Goal: Task Accomplishment & Management: Complete application form

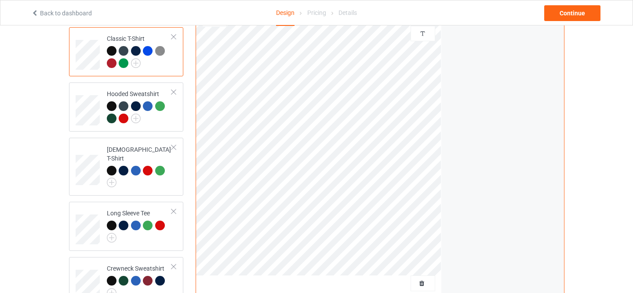
scroll to position [193, 0]
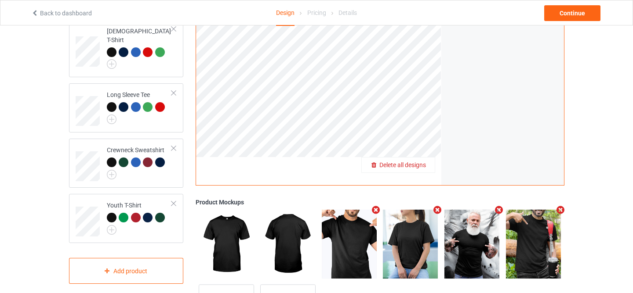
click at [424, 165] on span "Delete all designs" at bounding box center [402, 165] width 47 height 7
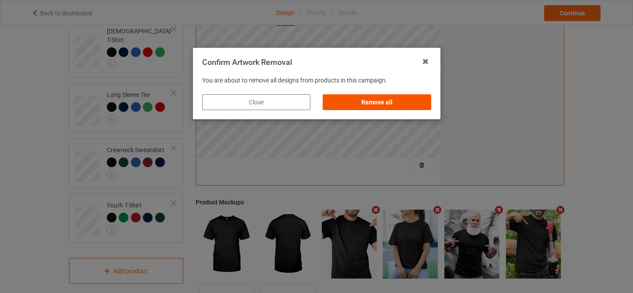
click at [385, 99] on div "Remove all" at bounding box center [376, 102] width 108 height 16
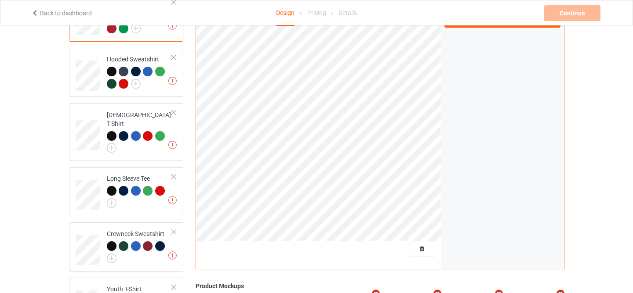
scroll to position [75, 0]
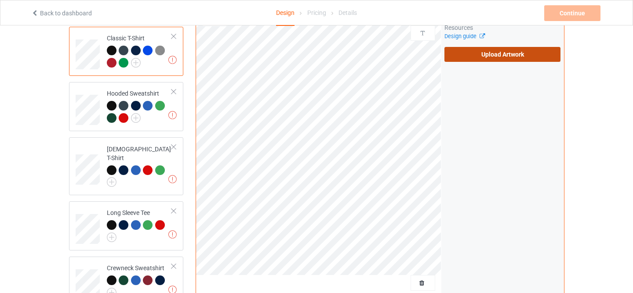
click at [509, 53] on label "Upload Artwork" at bounding box center [502, 54] width 116 height 15
click at [0, 0] on input "Upload Artwork" at bounding box center [0, 0] width 0 height 0
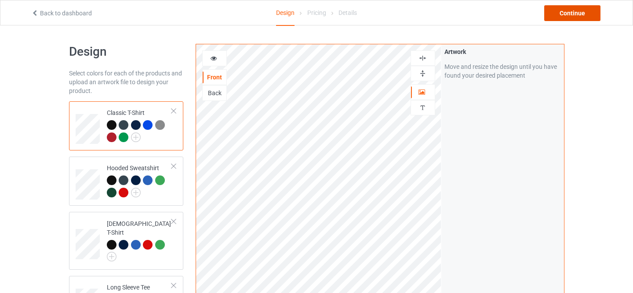
click at [562, 11] on div "Continue" at bounding box center [572, 13] width 56 height 16
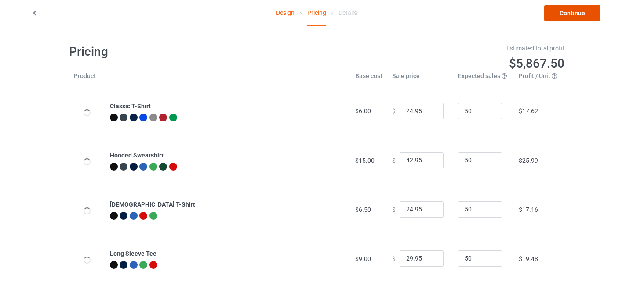
click at [562, 11] on link "Continue" at bounding box center [572, 13] width 56 height 16
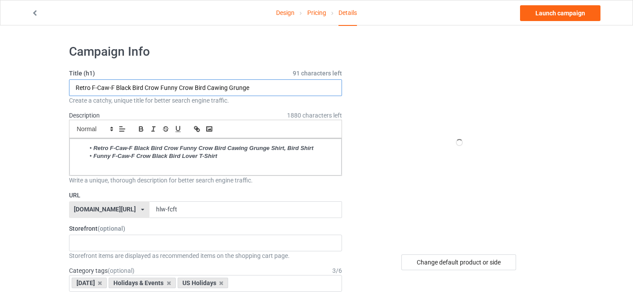
click at [216, 89] on input "Retro F-Caw-F Black Bird Crow Funny Crow Bird Cawing Grunge" at bounding box center [205, 88] width 273 height 17
paste input "Quote Rooster Meme F-Caw-F"
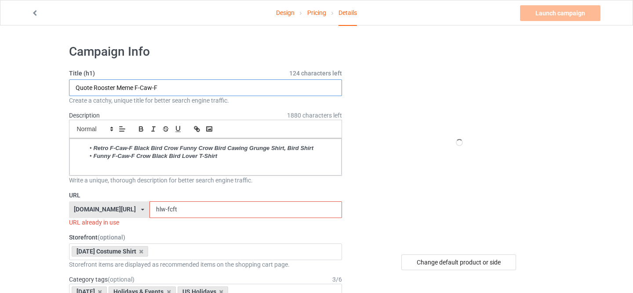
type input "Quote Rooster Meme F-Caw-F"
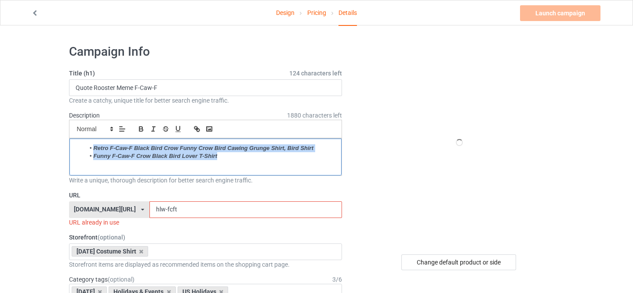
drag, startPoint x: 233, startPoint y: 153, endPoint x: 0, endPoint y: 140, distance: 233.6
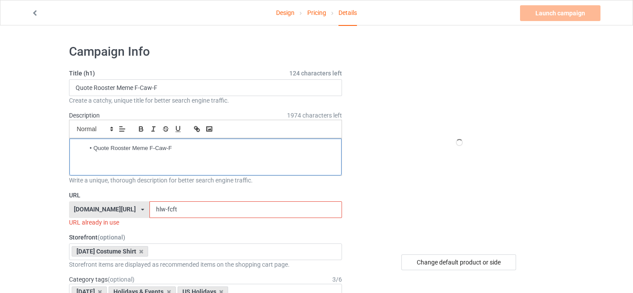
click at [93, 150] on li "Quote Rooster Meme F-Caw-F" at bounding box center [209, 149] width 249 height 8
click at [104, 149] on p "Quote Rooster Meme F-Caw-F" at bounding box center [205, 149] width 258 height 8
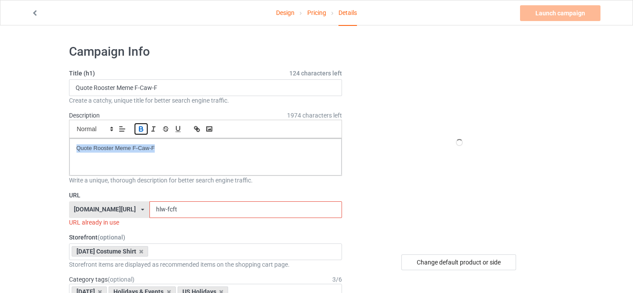
click at [138, 130] on icon "button" at bounding box center [141, 129] width 8 height 8
drag, startPoint x: 156, startPoint y: 206, endPoint x: 189, endPoint y: 214, distance: 33.5
click at [189, 214] on input "hlw-fcft" at bounding box center [245, 210] width 192 height 17
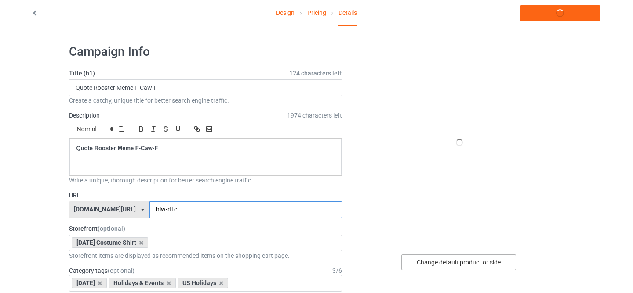
type input "hlw-rtfcf"
click at [436, 255] on div "Change default product or side" at bounding box center [458, 263] width 115 height 16
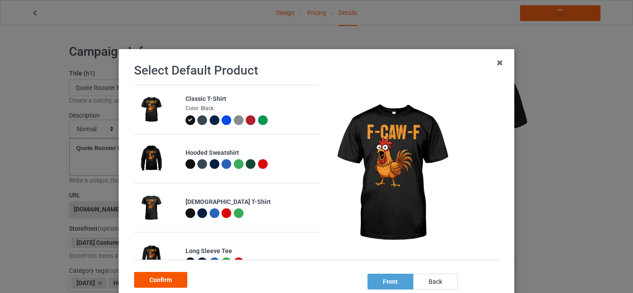
click at [165, 277] on div "Confirm" at bounding box center [160, 280] width 53 height 16
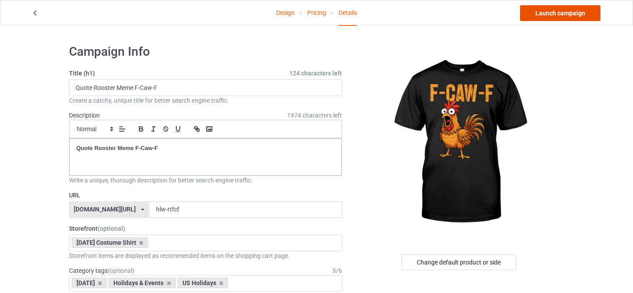
click at [537, 18] on link "Launch campaign" at bounding box center [560, 13] width 80 height 16
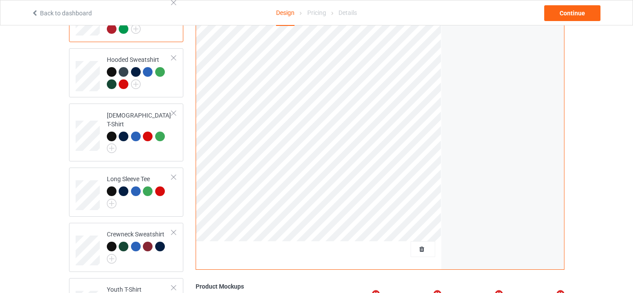
scroll to position [172, 0]
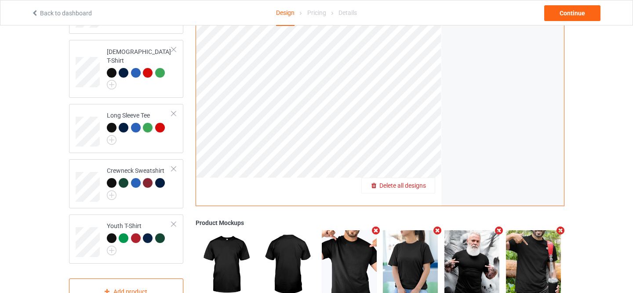
click at [412, 188] on span "Delete all designs" at bounding box center [402, 185] width 47 height 7
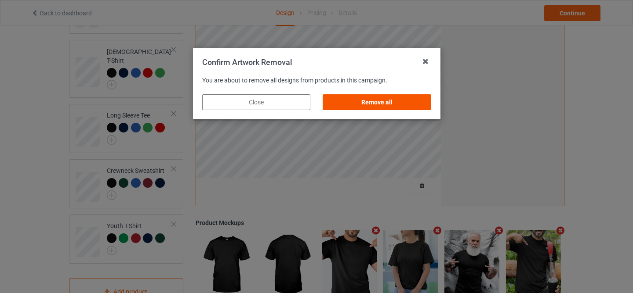
click at [389, 101] on div "Remove all" at bounding box center [376, 102] width 108 height 16
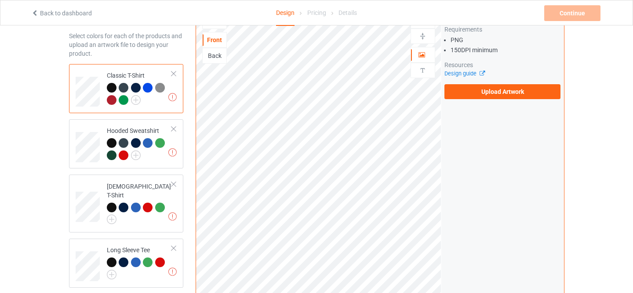
scroll to position [0, 0]
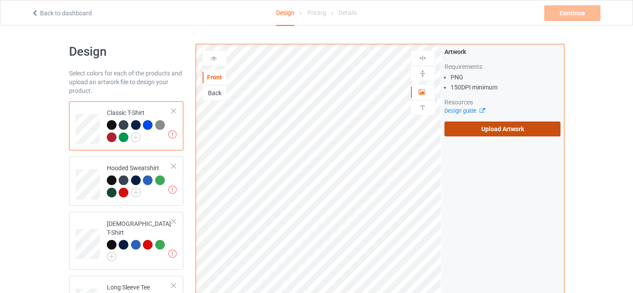
click at [521, 127] on label "Upload Artwork" at bounding box center [502, 129] width 116 height 15
click at [0, 0] on input "Upload Artwork" at bounding box center [0, 0] width 0 height 0
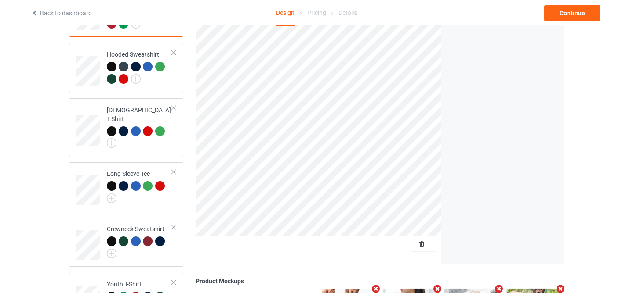
scroll to position [40, 0]
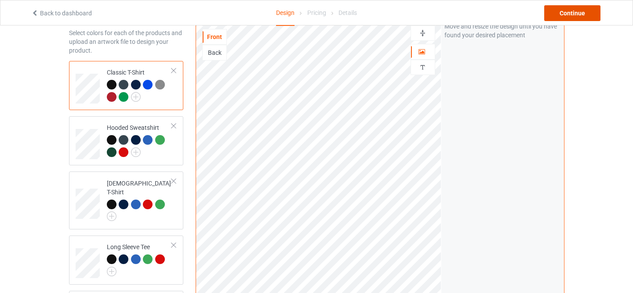
click at [575, 8] on div "Continue" at bounding box center [572, 13] width 56 height 16
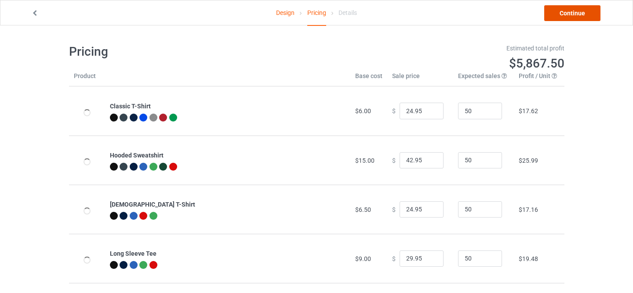
click at [575, 10] on link "Continue" at bounding box center [572, 13] width 56 height 16
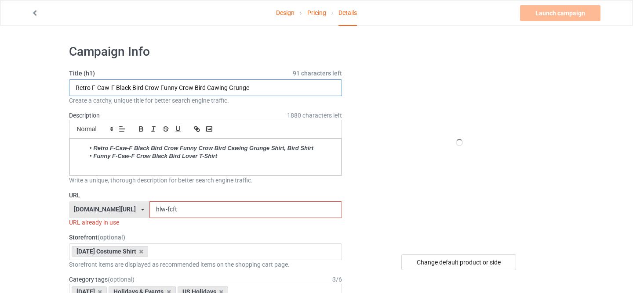
click at [222, 89] on input "Retro F-Caw-F Black Bird Crow Funny Crow Bird Cawing Grunge" at bounding box center [205, 88] width 273 height 17
paste input "Quote Rooster Meme F-Caw-F"
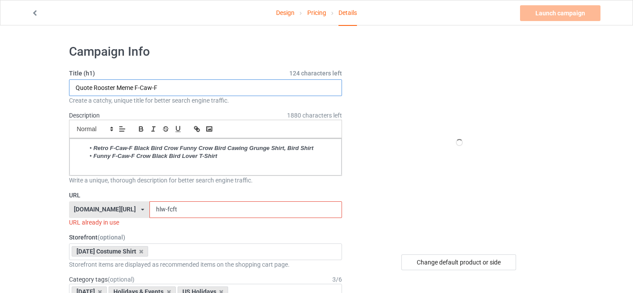
type input "Quote Rooster Meme F-Caw-F"
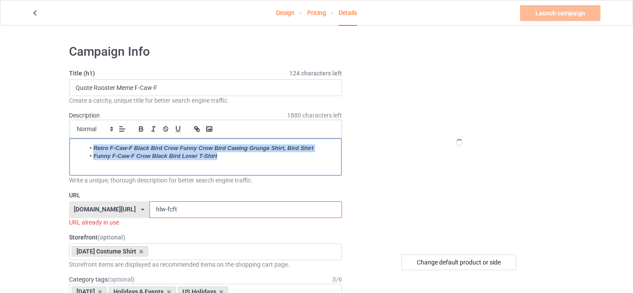
drag, startPoint x: 231, startPoint y: 159, endPoint x: 24, endPoint y: 137, distance: 208.0
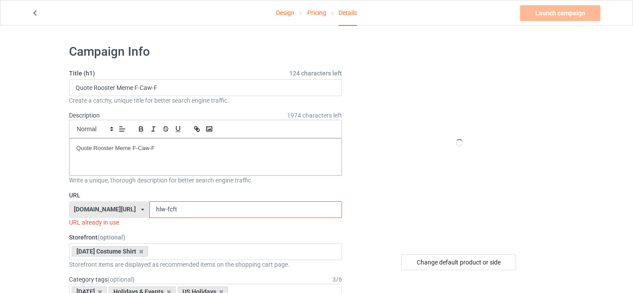
drag, startPoint x: 156, startPoint y: 207, endPoint x: 205, endPoint y: 215, distance: 49.4
click at [205, 215] on input "hlw-fcft" at bounding box center [245, 210] width 192 height 17
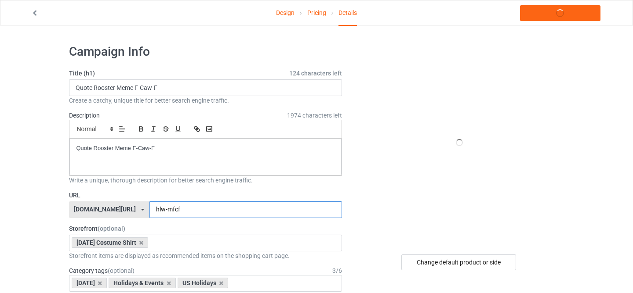
type input "hlw-mfcf"
click at [455, 259] on div "Change default product or side" at bounding box center [458, 263] width 115 height 16
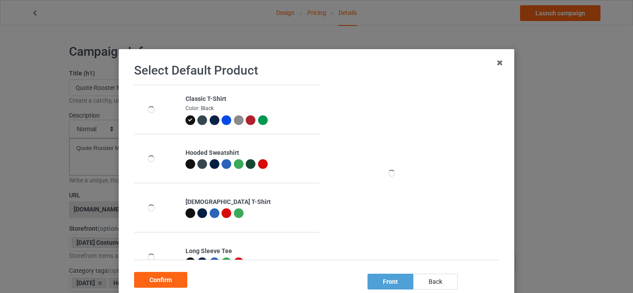
click at [191, 119] on icon at bounding box center [190, 120] width 5 height 5
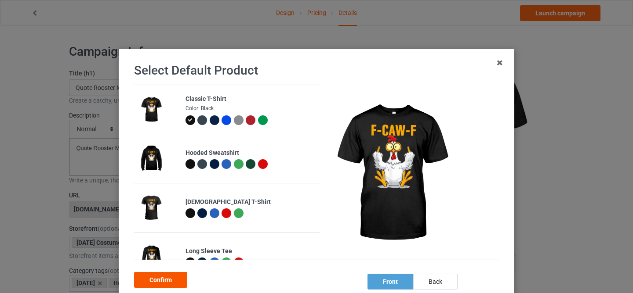
click at [161, 283] on div "Confirm" at bounding box center [160, 280] width 53 height 16
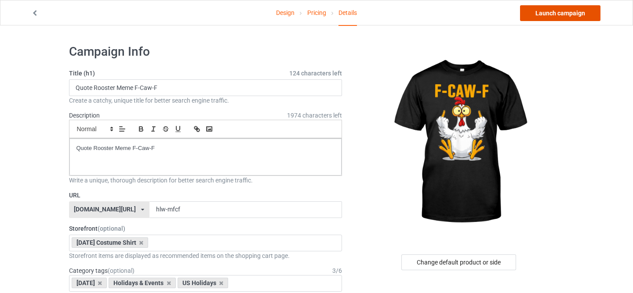
click at [553, 17] on link "Launch campaign" at bounding box center [560, 13] width 80 height 16
